Goal: Information Seeking & Learning: Learn about a topic

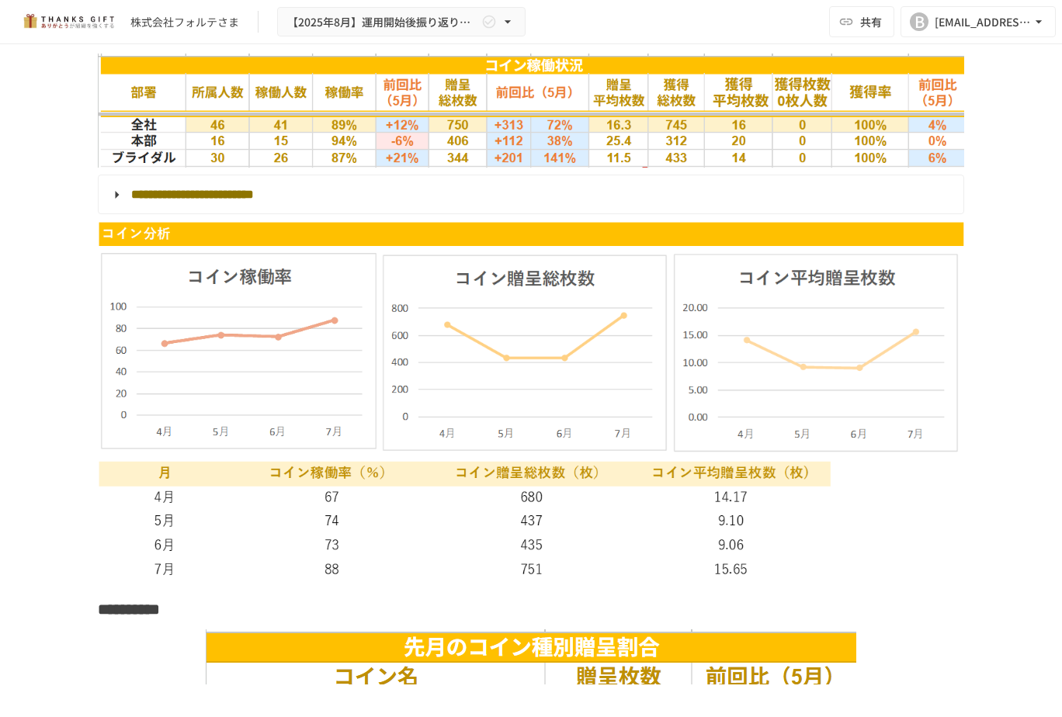
scroll to position [4115, 0]
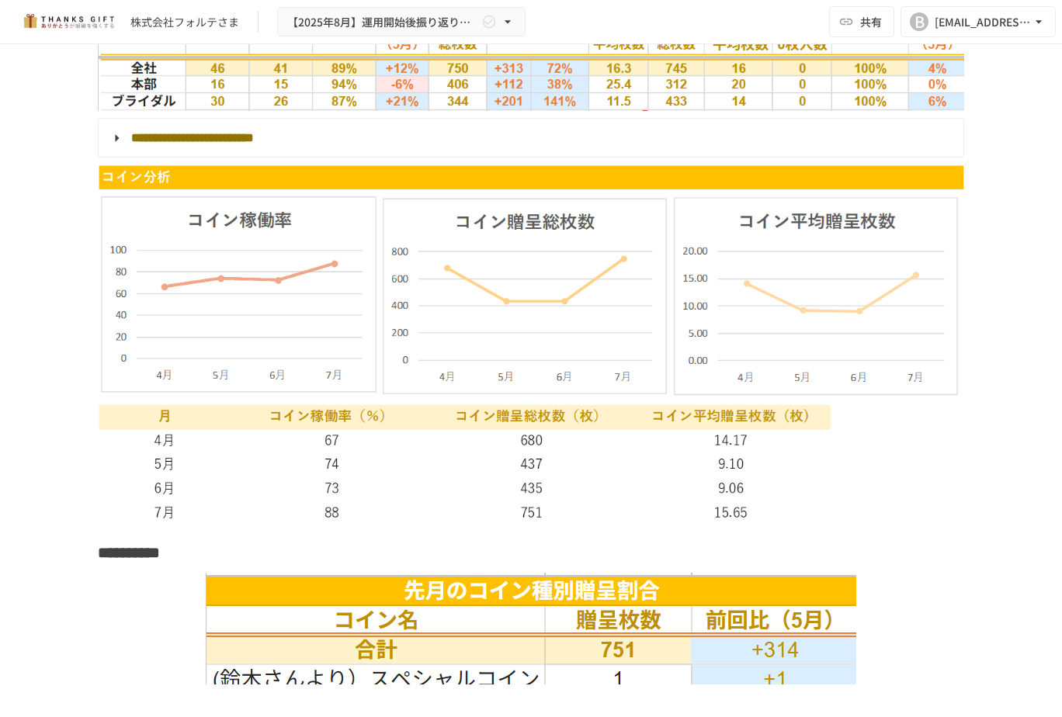
click at [254, 283] on img at bounding box center [531, 346] width 867 height 362
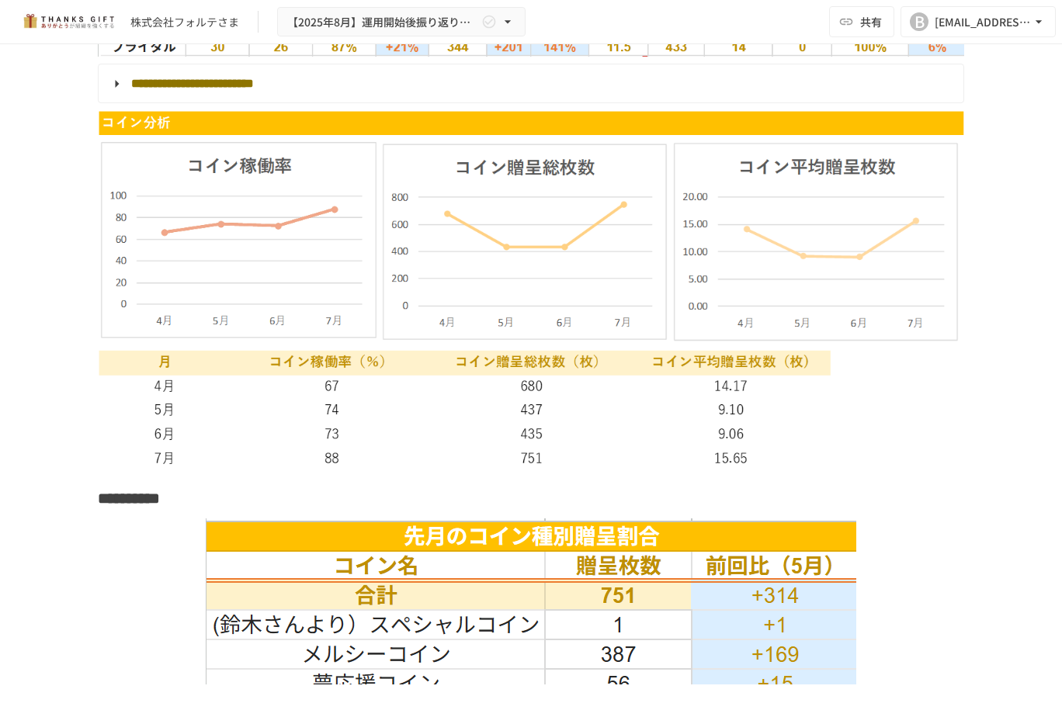
scroll to position [4038, 0]
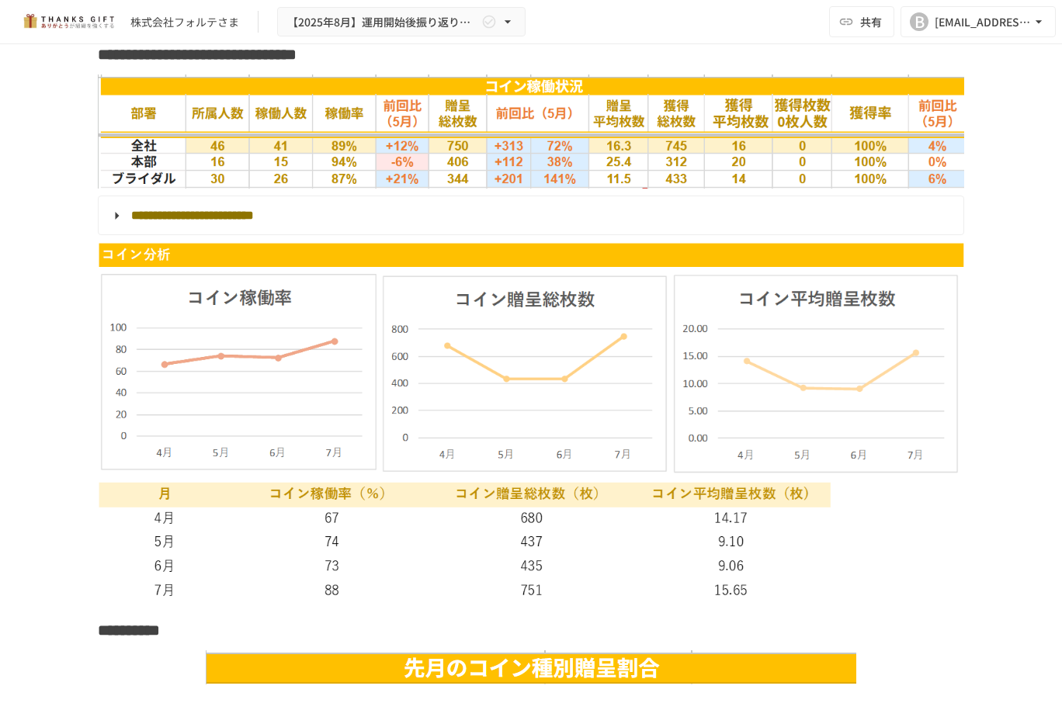
click at [113, 213] on summary "**********" at bounding box center [529, 216] width 843 height 20
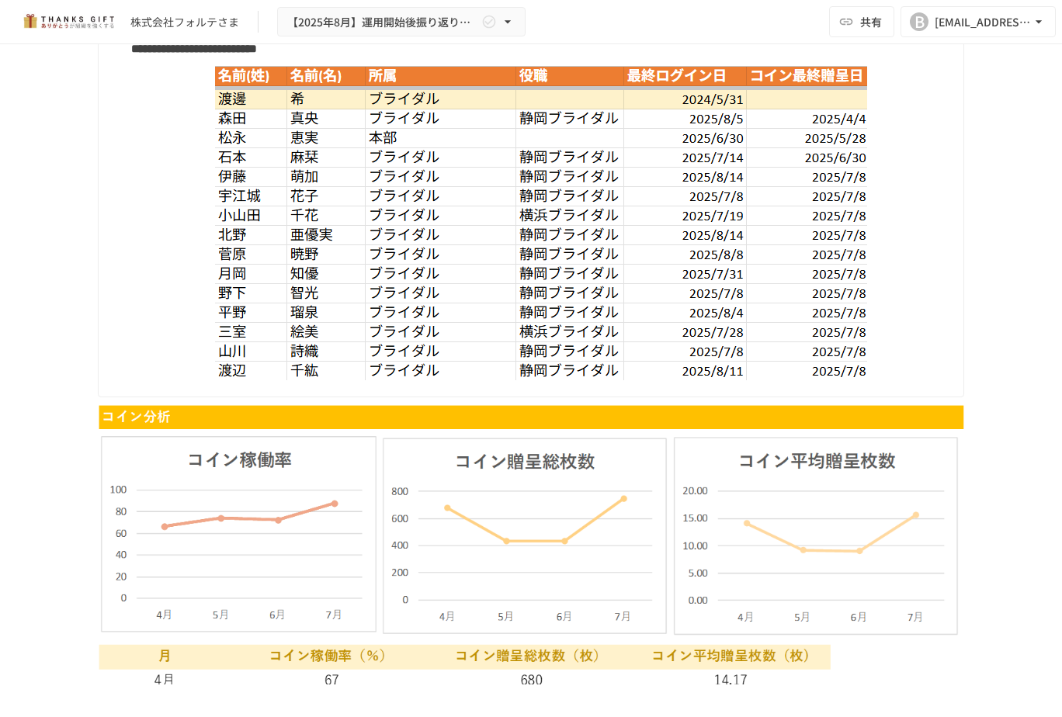
scroll to position [4115, 0]
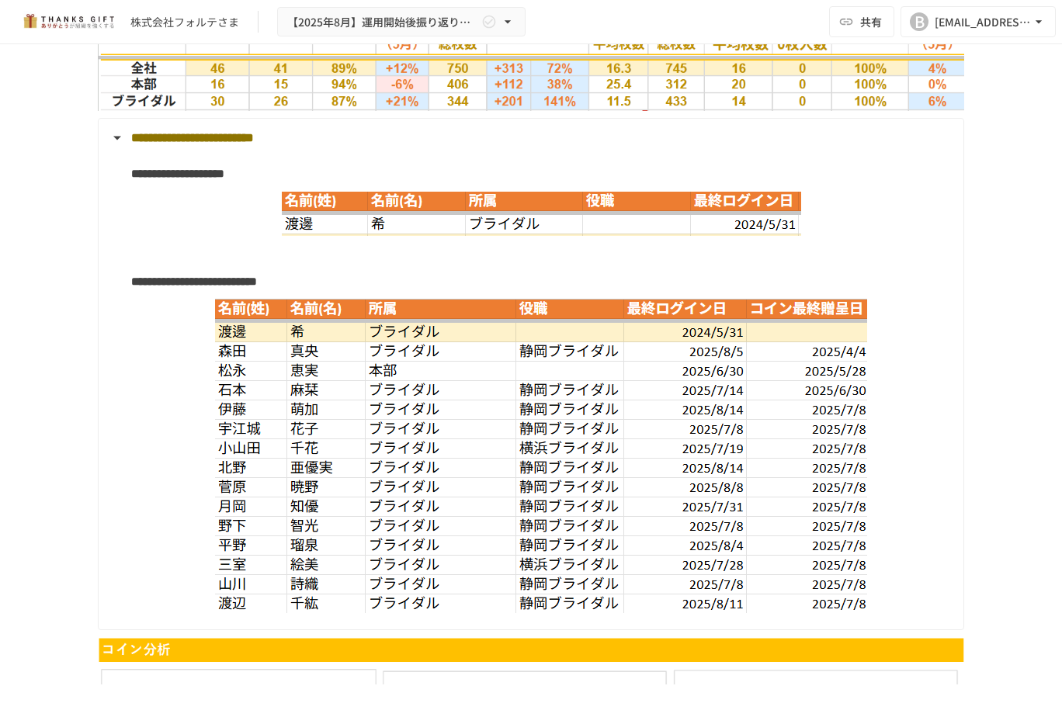
click at [115, 143] on summary "**********" at bounding box center [529, 138] width 843 height 20
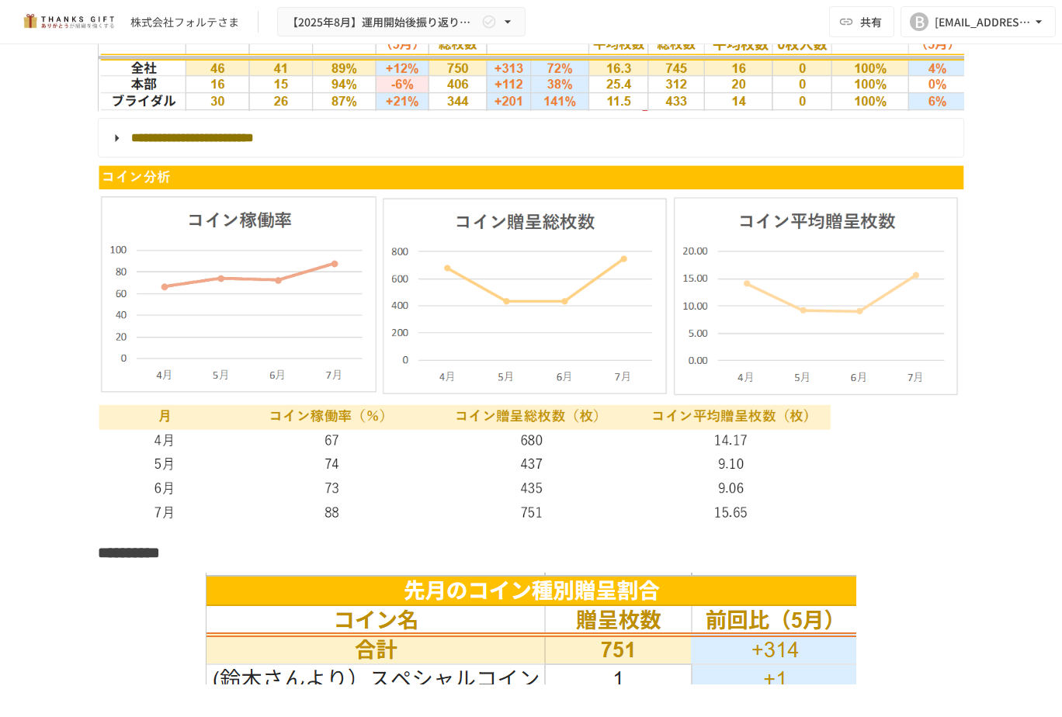
drag, startPoint x: 144, startPoint y: 373, endPoint x: 311, endPoint y: 387, distance: 167.5
click at [311, 387] on img at bounding box center [531, 346] width 867 height 362
drag, startPoint x: 178, startPoint y: 219, endPoint x: 349, endPoint y: 228, distance: 171.0
click at [349, 228] on img at bounding box center [531, 346] width 867 height 362
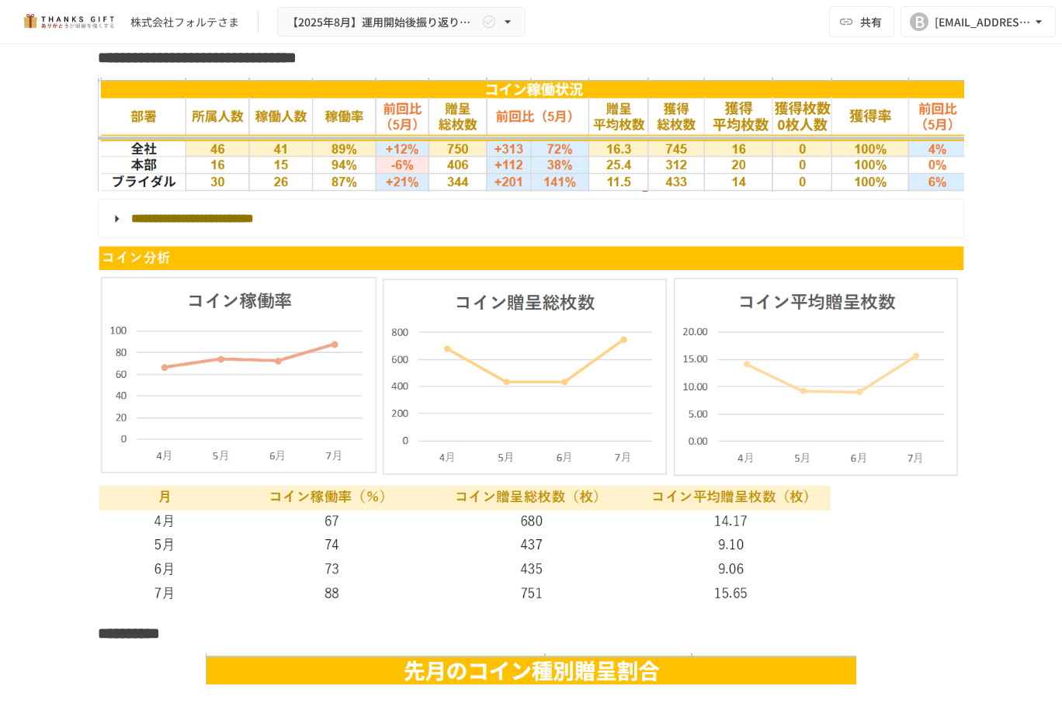
scroll to position [3882, 0]
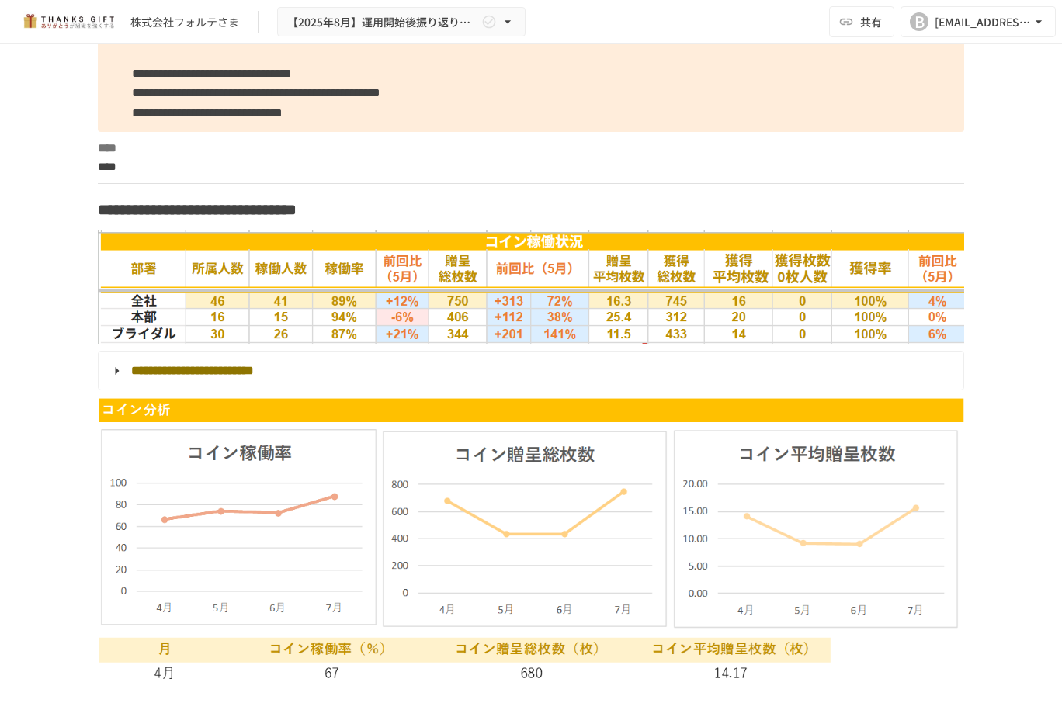
drag, startPoint x: 328, startPoint y: 306, endPoint x: 362, endPoint y: 335, distance: 44.6
click at [362, 335] on img at bounding box center [531, 287] width 867 height 114
click at [328, 303] on img at bounding box center [531, 287] width 867 height 114
drag, startPoint x: 322, startPoint y: 295, endPoint x: 356, endPoint y: 335, distance: 52.4
click at [356, 335] on img at bounding box center [531, 287] width 867 height 114
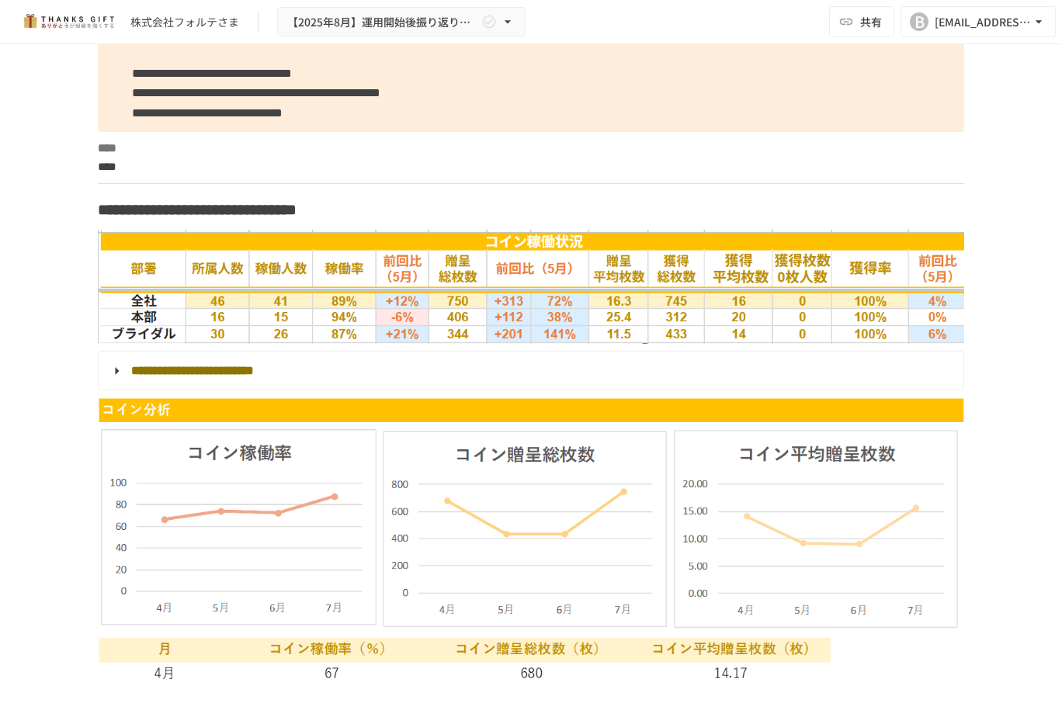
click at [356, 335] on img at bounding box center [531, 287] width 867 height 114
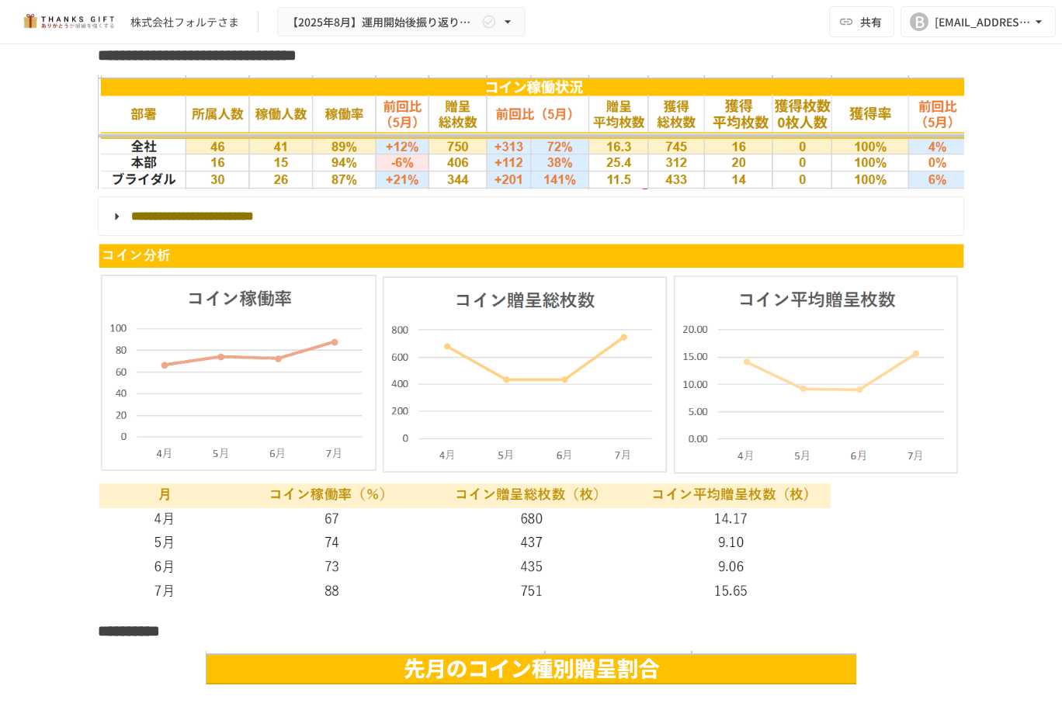
scroll to position [4038, 0]
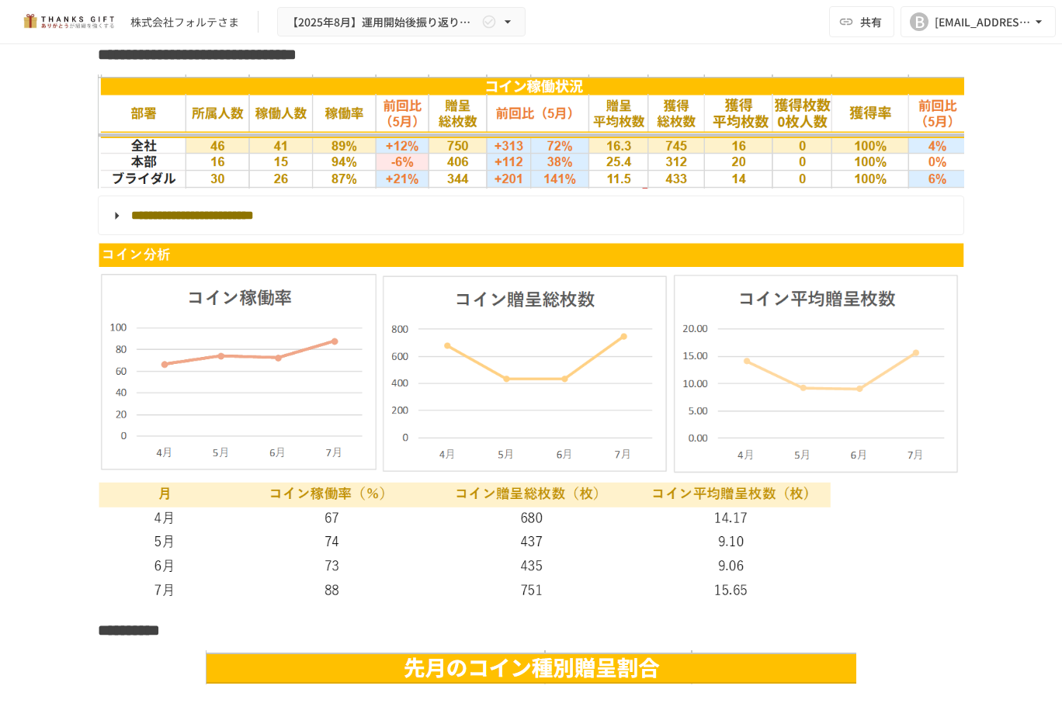
drag, startPoint x: 313, startPoint y: 519, endPoint x: 339, endPoint y: 599, distance: 83.5
click at [339, 599] on img at bounding box center [531, 423] width 867 height 362
drag, startPoint x: 339, startPoint y: 599, endPoint x: 300, endPoint y: 512, distance: 94.5
click at [300, 512] on img at bounding box center [531, 423] width 867 height 362
drag, startPoint x: 300, startPoint y: 512, endPoint x: 355, endPoint y: 608, distance: 109.9
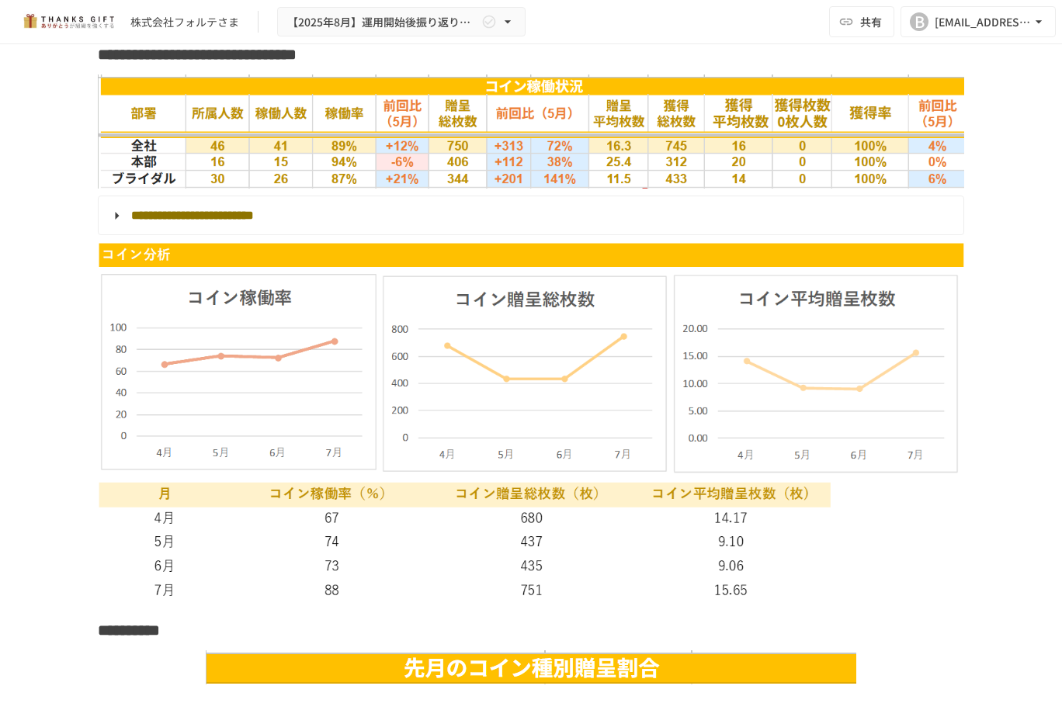
drag, startPoint x: 317, startPoint y: 517, endPoint x: 355, endPoint y: 520, distance: 38.2
click at [355, 520] on img at bounding box center [531, 423] width 867 height 362
drag, startPoint x: 512, startPoint y: 517, endPoint x: 546, endPoint y: 520, distance: 33.5
click at [546, 520] on img at bounding box center [531, 423] width 867 height 362
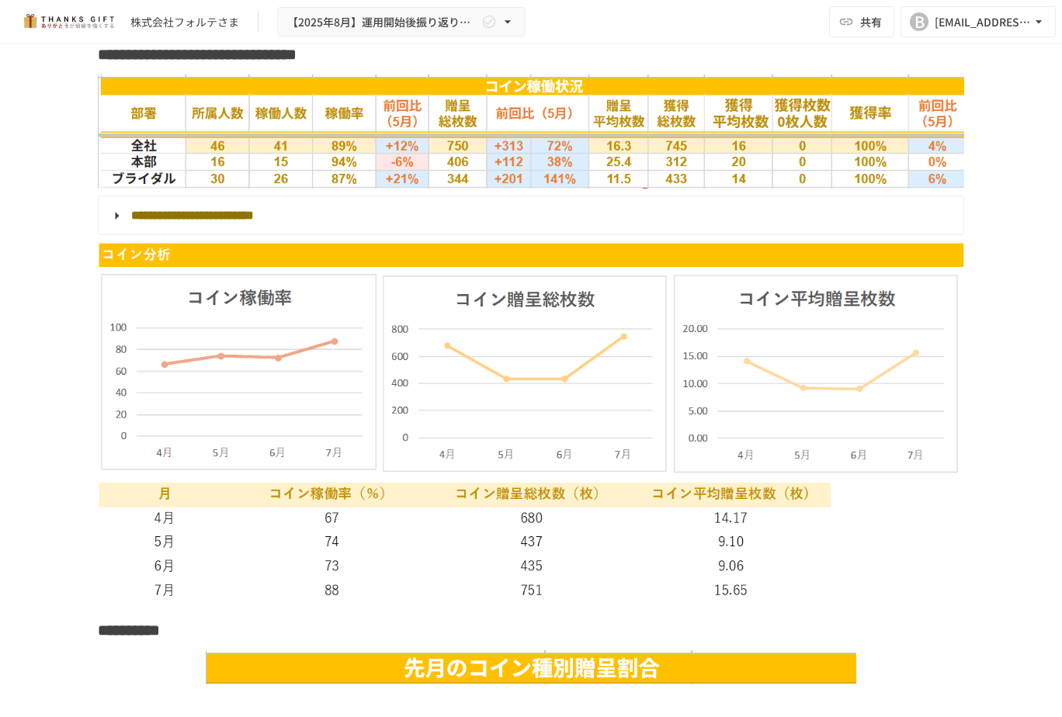
drag, startPoint x: 710, startPoint y: 516, endPoint x: 752, endPoint y: 519, distance: 41.3
click at [752, 519] on img at bounding box center [531, 423] width 867 height 362
drag, startPoint x: 178, startPoint y: 290, endPoint x: 256, endPoint y: 298, distance: 78.8
click at [256, 298] on img at bounding box center [531, 423] width 867 height 362
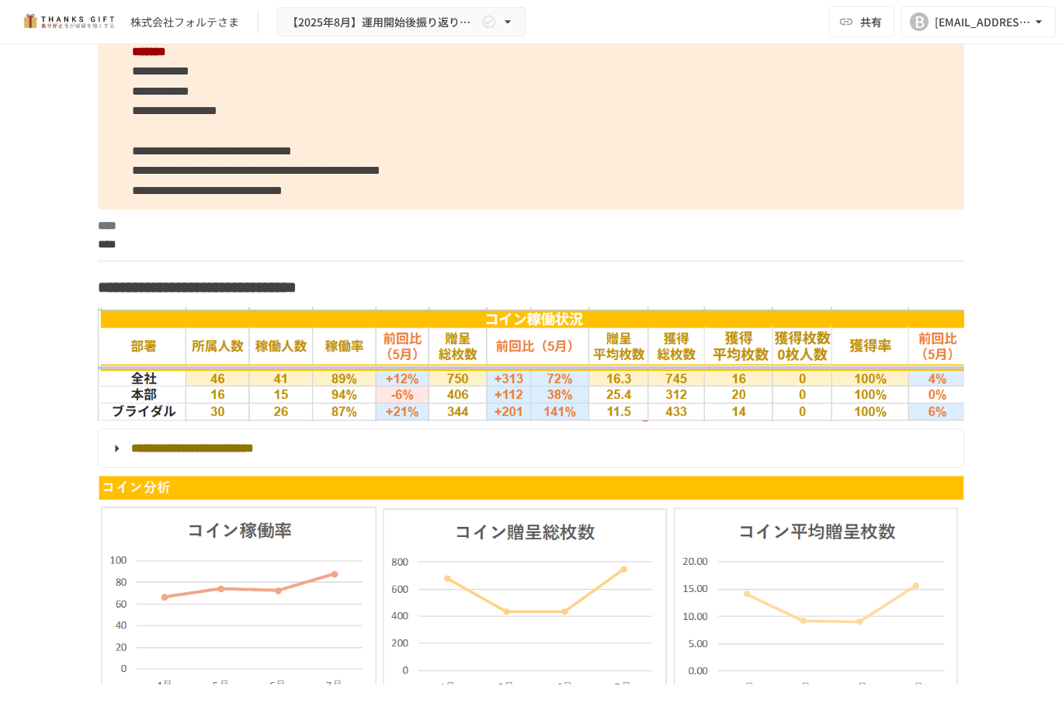
scroll to position [3882, 0]
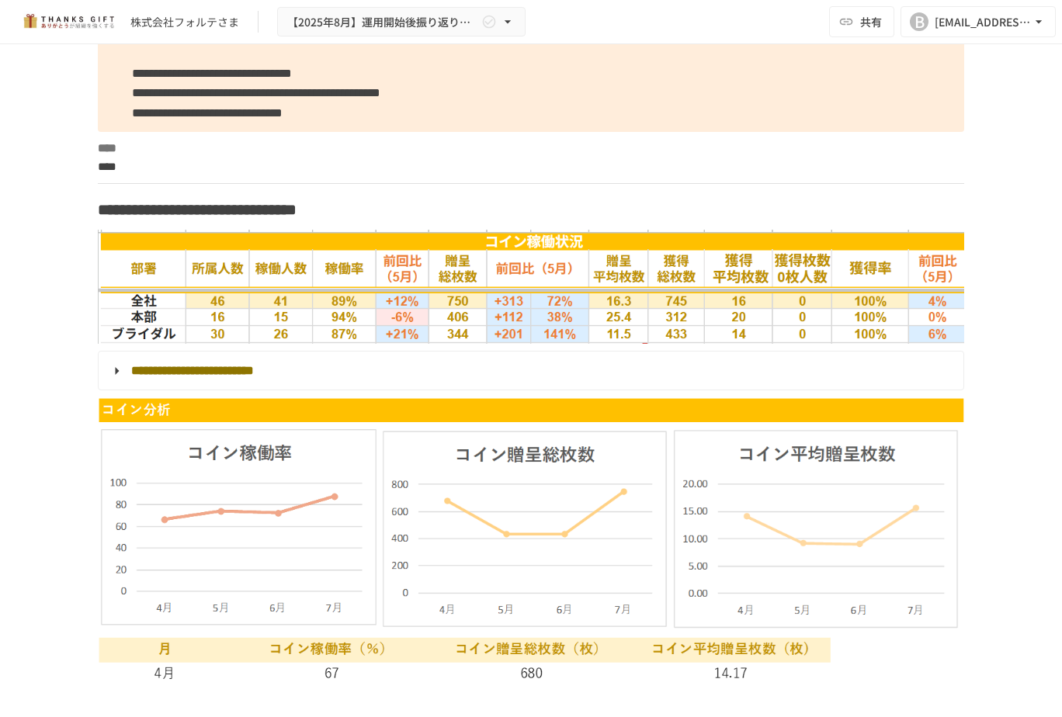
click at [328, 269] on img at bounding box center [531, 287] width 867 height 114
drag, startPoint x: 319, startPoint y: 268, endPoint x: 353, endPoint y: 268, distance: 34.2
click at [353, 268] on img at bounding box center [531, 287] width 867 height 114
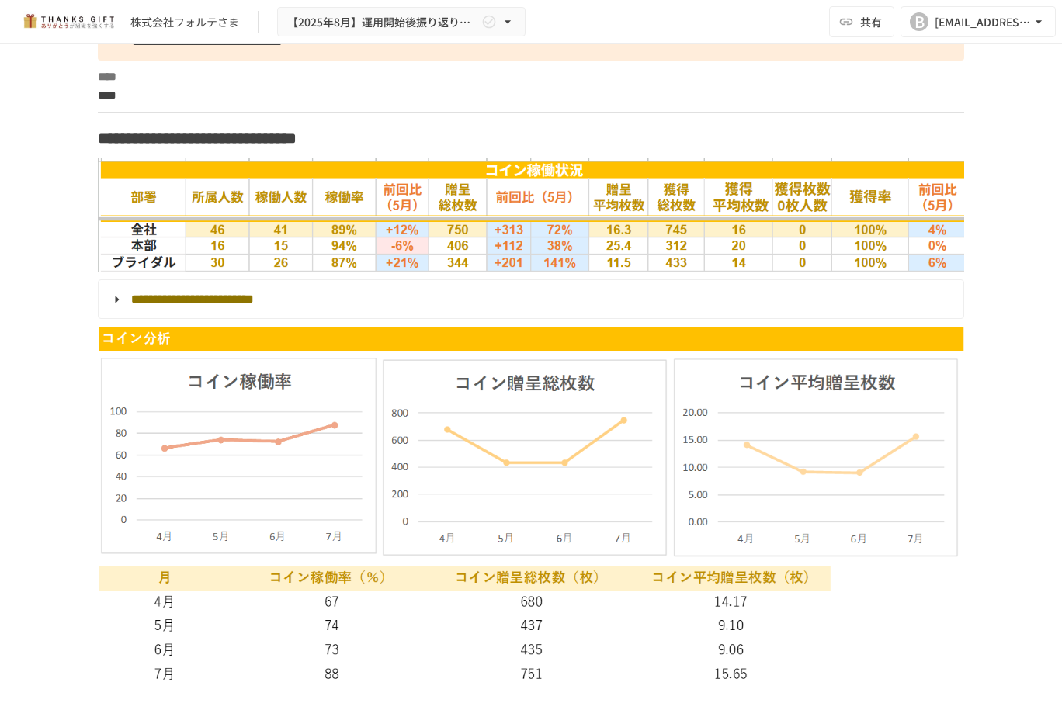
scroll to position [3960, 0]
